Goal: Task Accomplishment & Management: Manage account settings

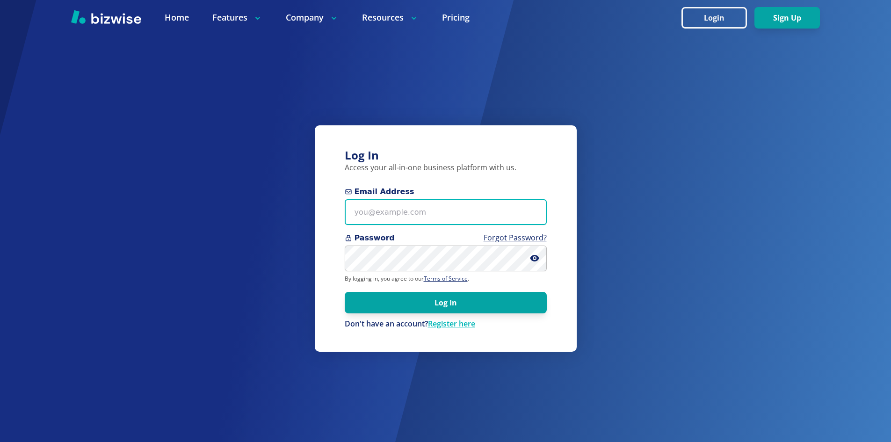
click at [427, 208] on input "Email Address" at bounding box center [446, 212] width 202 height 26
type input "[PERSON_NAME][EMAIL_ADDRESS][DOMAIN_NAME]"
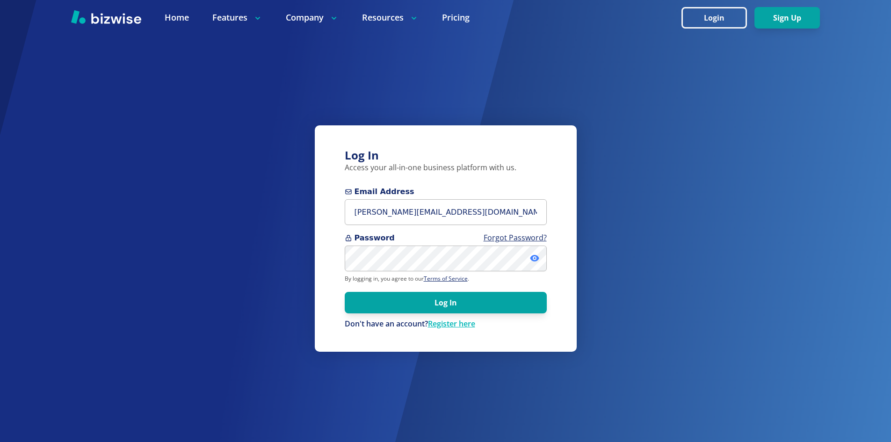
click at [534, 256] on icon at bounding box center [534, 258] width 9 height 7
click at [446, 300] on button "Log In" at bounding box center [446, 303] width 202 height 22
